Goal: Information Seeking & Learning: Learn about a topic

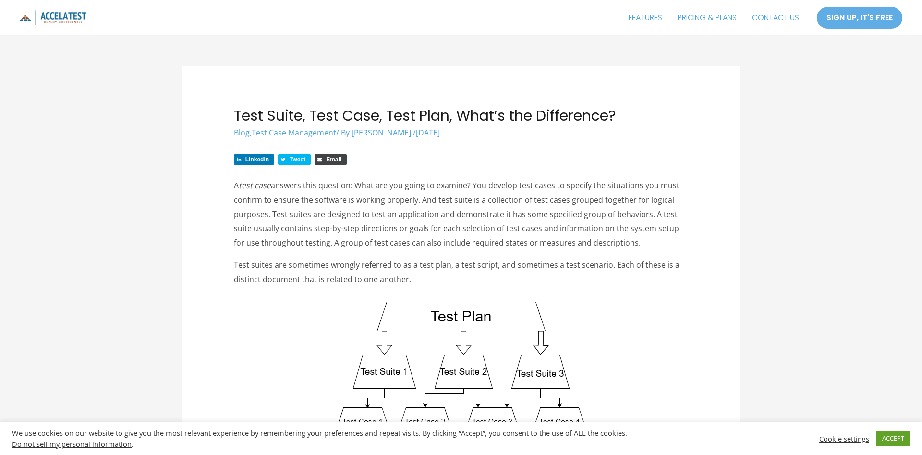
scroll to position [98, 0]
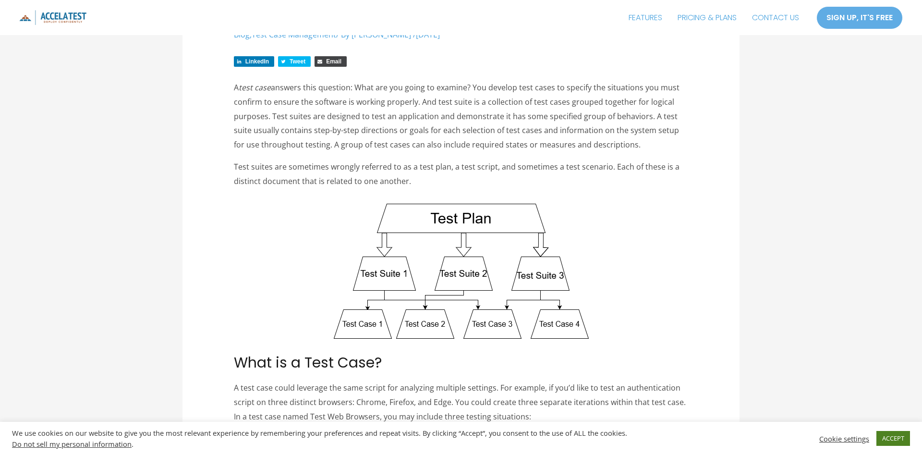
click at [905, 437] on link "ACCEPT" at bounding box center [894, 438] width 34 height 15
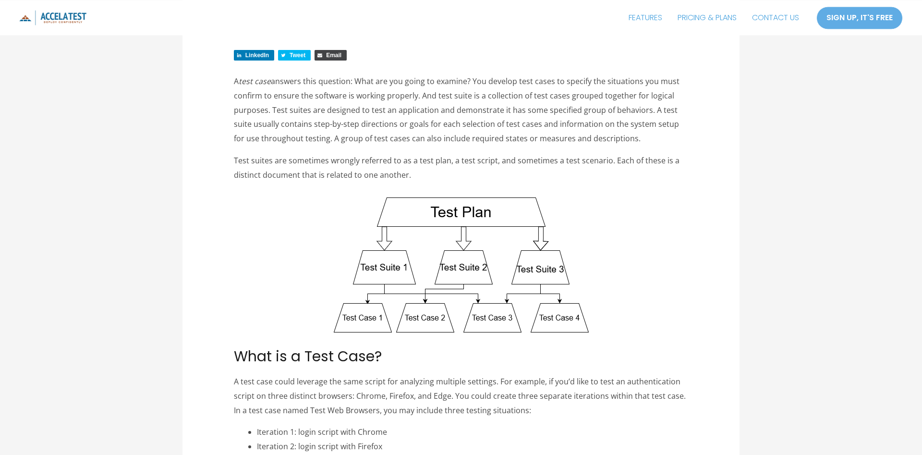
scroll to position [105, 0]
drag, startPoint x: 358, startPoint y: 82, endPoint x: 473, endPoint y: 79, distance: 114.9
click at [473, 79] on p "A test case answers this question: What are you going to examine? You develop t…" at bounding box center [461, 110] width 455 height 72
drag, startPoint x: 473, startPoint y: 79, endPoint x: 356, endPoint y: 80, distance: 117.2
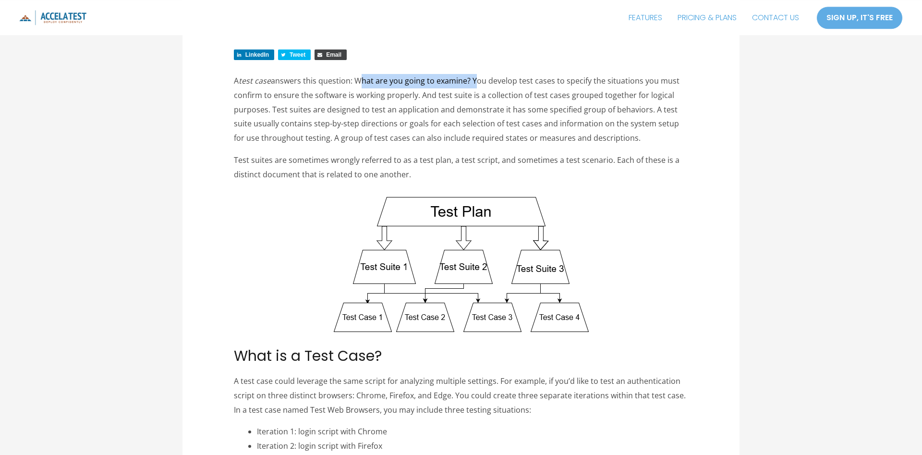
click at [356, 80] on p "A test case answers this question: What are you going to examine? You develop t…" at bounding box center [461, 110] width 455 height 72
copy p "What are you going to examine?"
click at [561, 55] on div "LinkedIn Tweet Email" at bounding box center [461, 56] width 455 height 15
click at [402, 97] on p "A test case answers this question: What are you going to examine? You develop t…" at bounding box center [461, 110] width 455 height 72
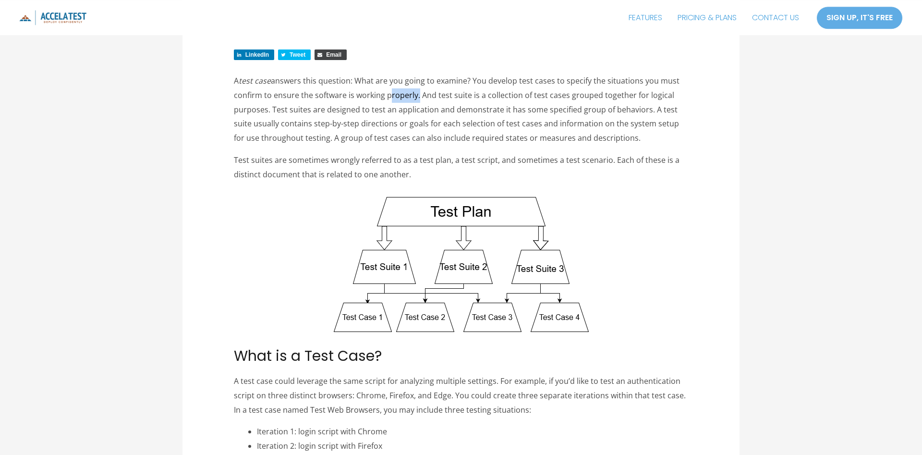
copy p "properly"
click at [548, 178] on p "Test suites are sometimes wrongly referred to as a test plan, a test script, an…" at bounding box center [461, 167] width 455 height 28
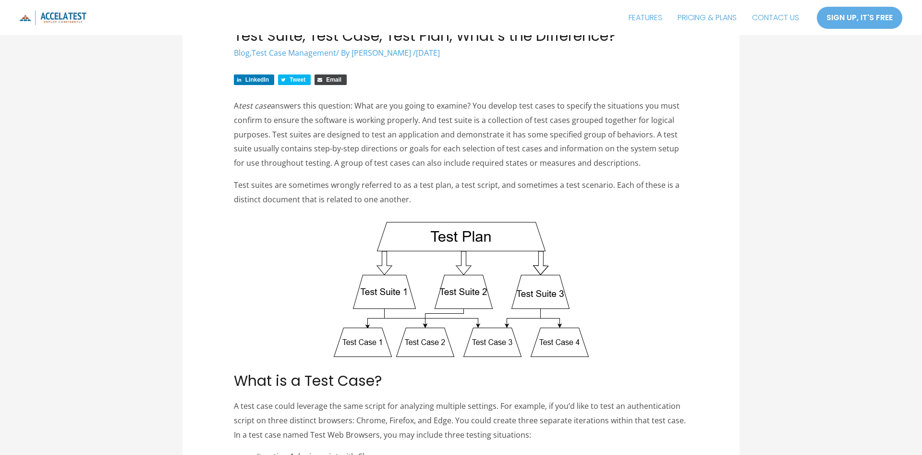
scroll to position [70, 0]
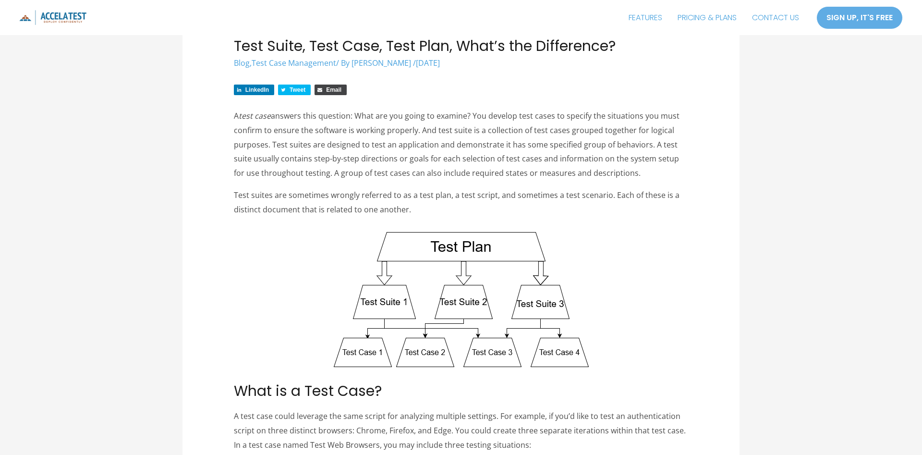
click at [670, 53] on h1 "Test Suite, Test Case, Test Plan, What’s the Difference?" at bounding box center [461, 45] width 455 height 17
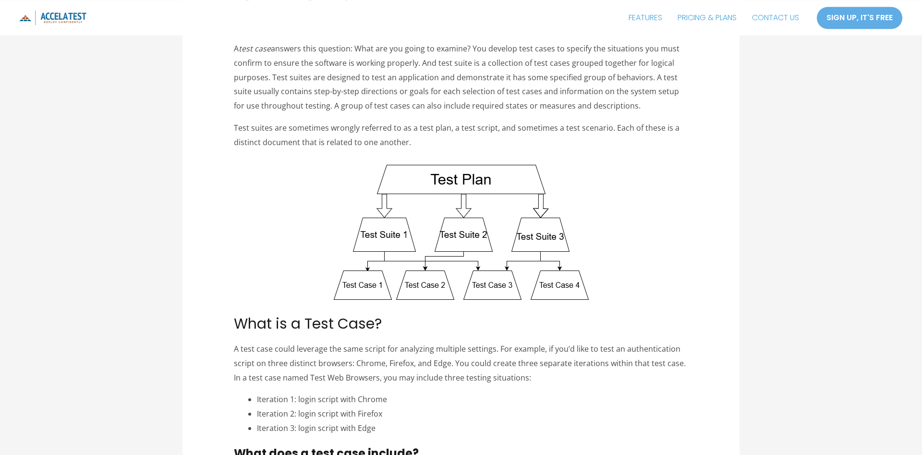
scroll to position [136, 0]
click at [650, 57] on p "A test case answers this question: What are you going to examine? You develop t…" at bounding box center [461, 79] width 455 height 72
click at [653, 74] on p "A test case answers this question: What are you going to examine? You develop t…" at bounding box center [461, 79] width 455 height 72
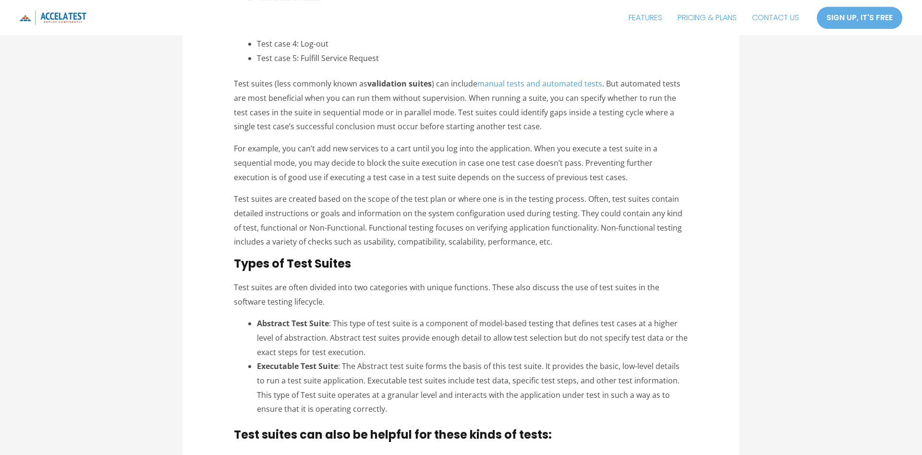
scroll to position [1010, 0]
